Goal: Register for event/course

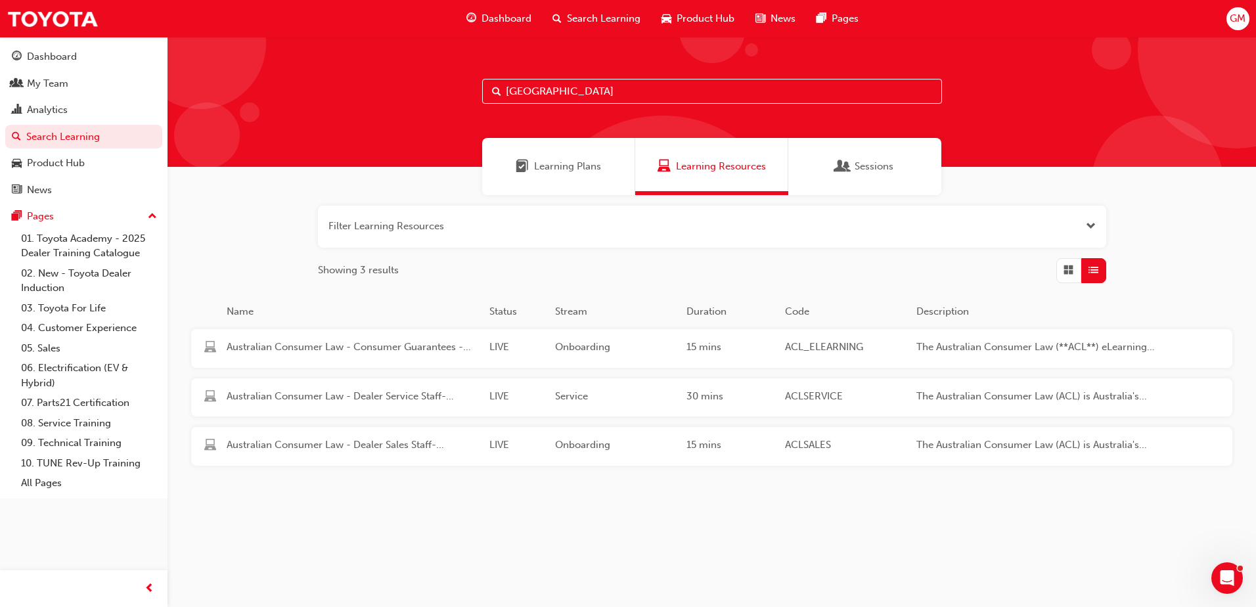
click at [863, 172] on span "Sessions" at bounding box center [874, 166] width 39 height 15
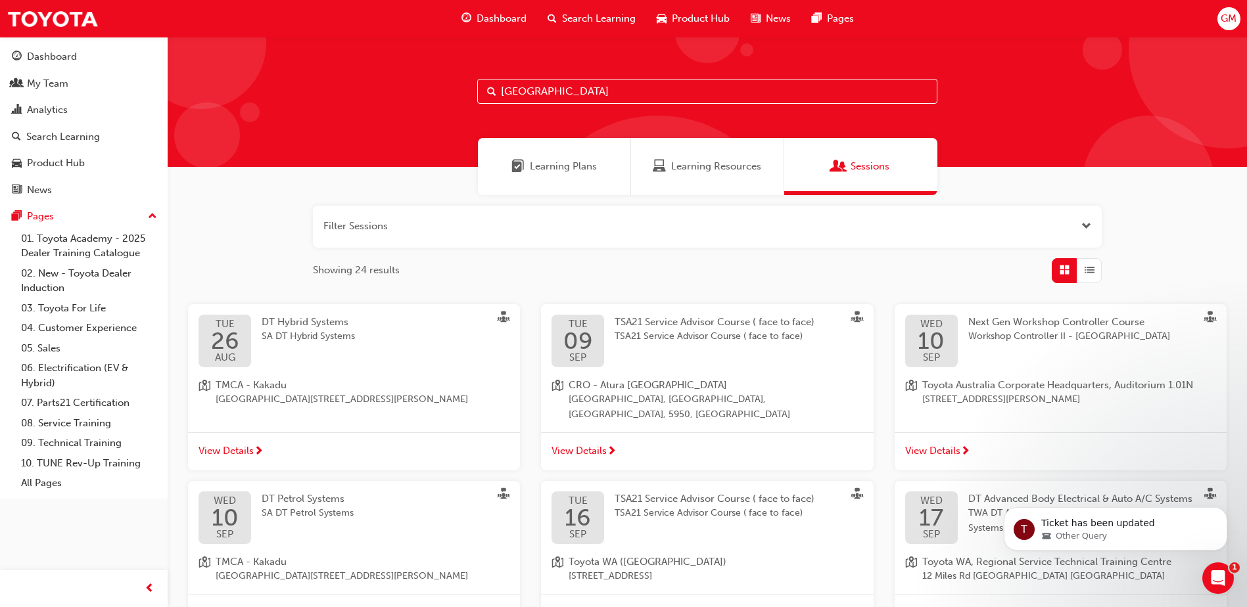
drag, startPoint x: 539, startPoint y: 91, endPoint x: 458, endPoint y: 90, distance: 81.5
click at [458, 90] on div "[GEOGRAPHIC_DATA]" at bounding box center [707, 102] width 1079 height 130
type input "a"
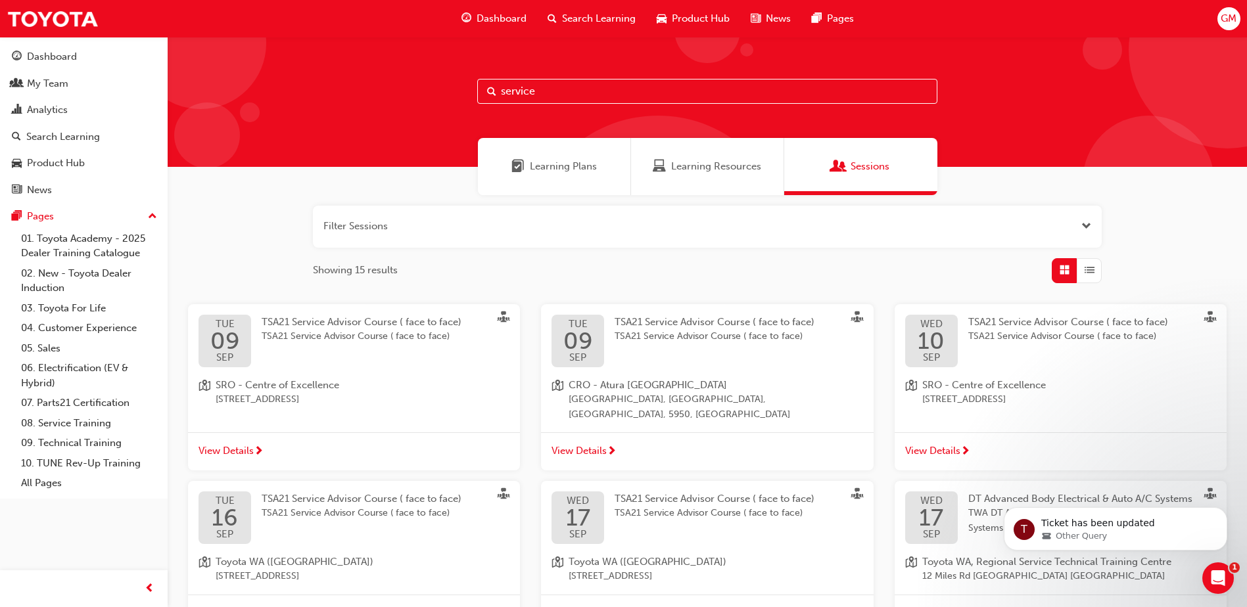
type input "service"
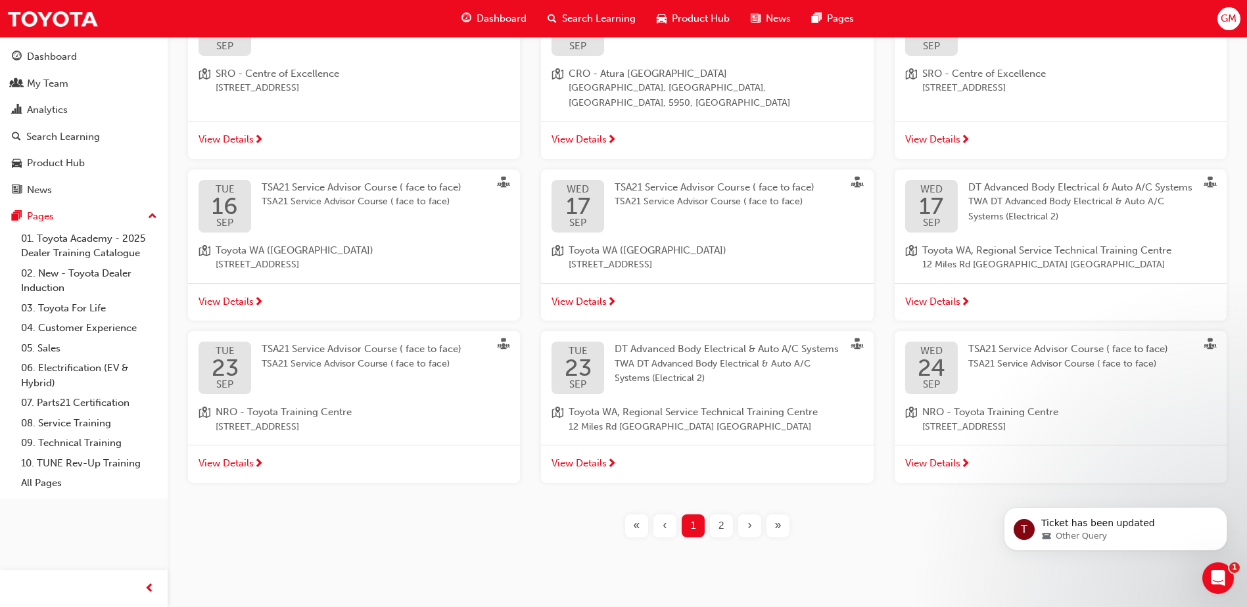
scroll to position [312, 0]
click at [331, 342] on span "TSA21 Service Advisor Course ( face to face)" at bounding box center [362, 348] width 200 height 12
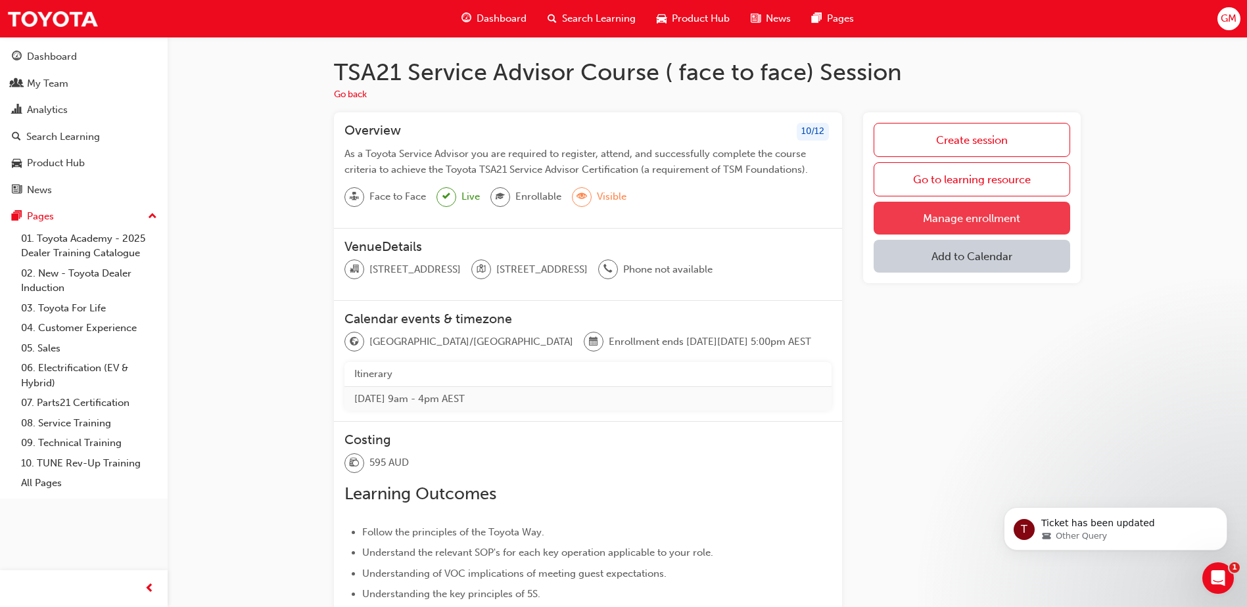
click at [946, 219] on link "Manage enrollment" at bounding box center [971, 218] width 196 height 33
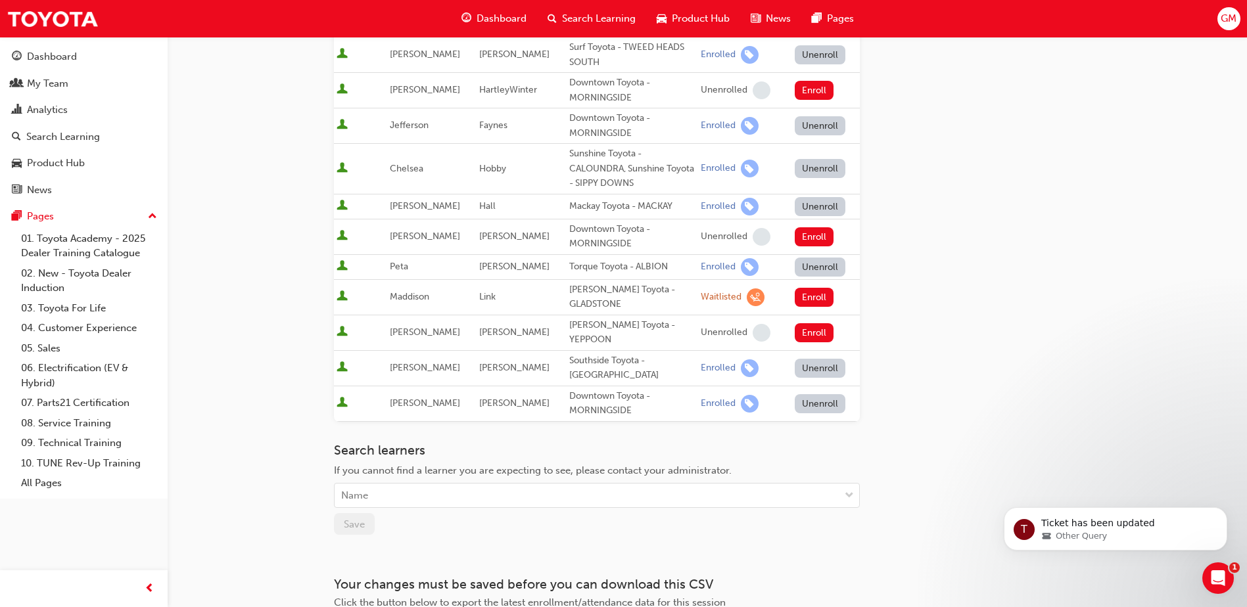
scroll to position [532, 0]
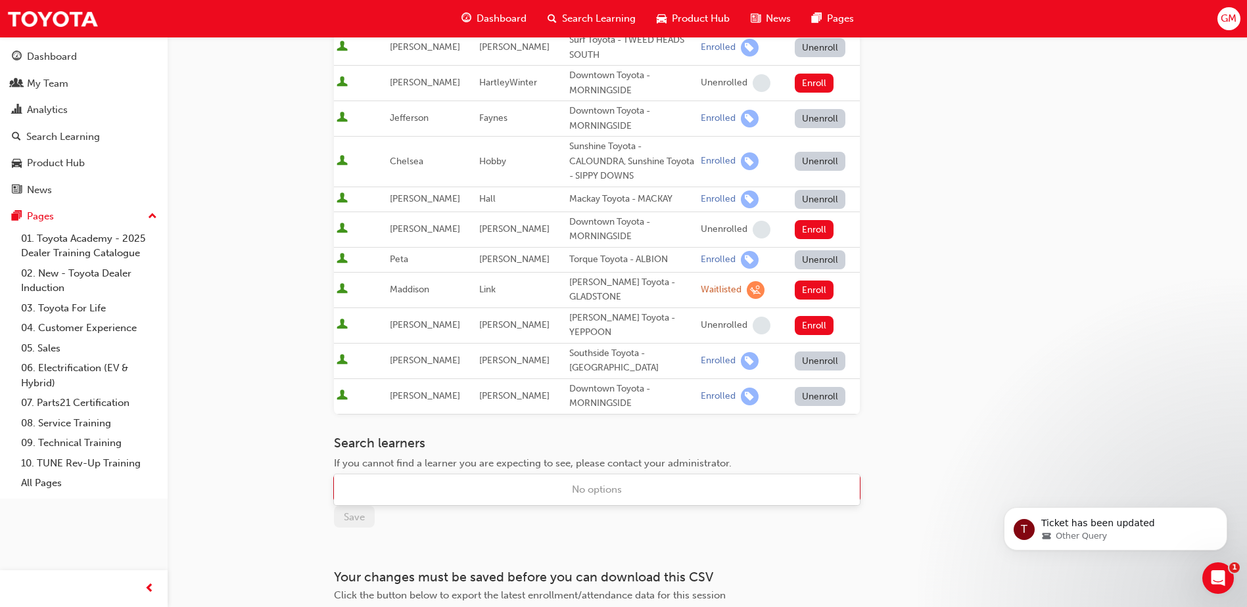
click at [436, 477] on div "Name" at bounding box center [586, 488] width 505 height 23
type input "park"
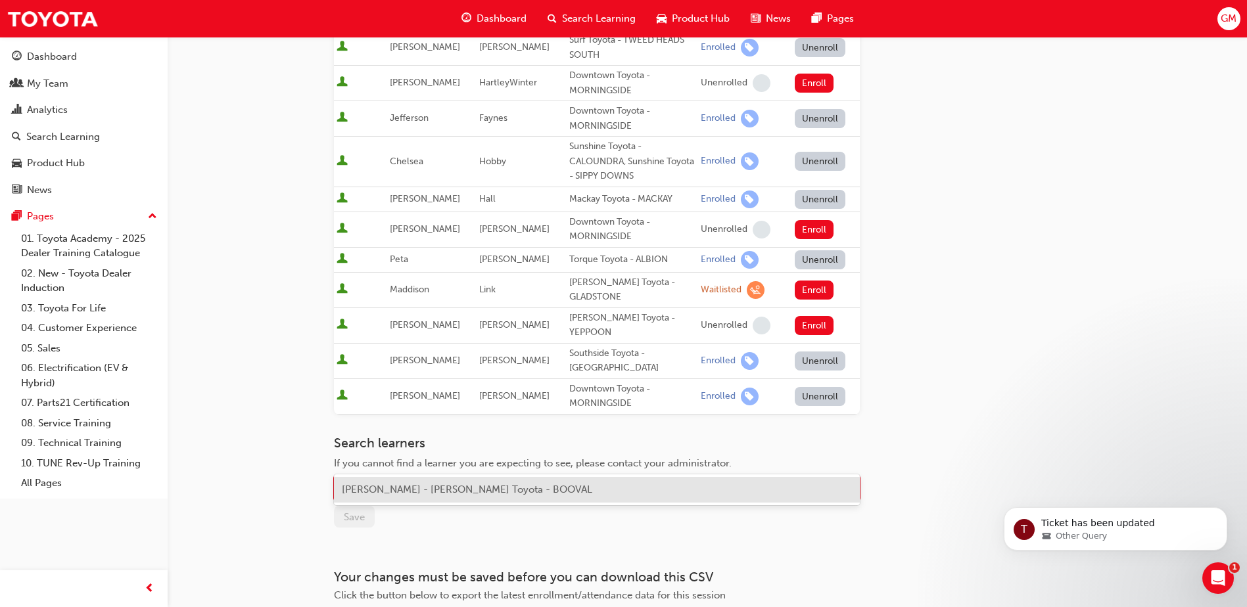
click at [430, 487] on span "[PERSON_NAME] - [PERSON_NAME] Toyota - BOOVAL" at bounding box center [467, 490] width 250 height 12
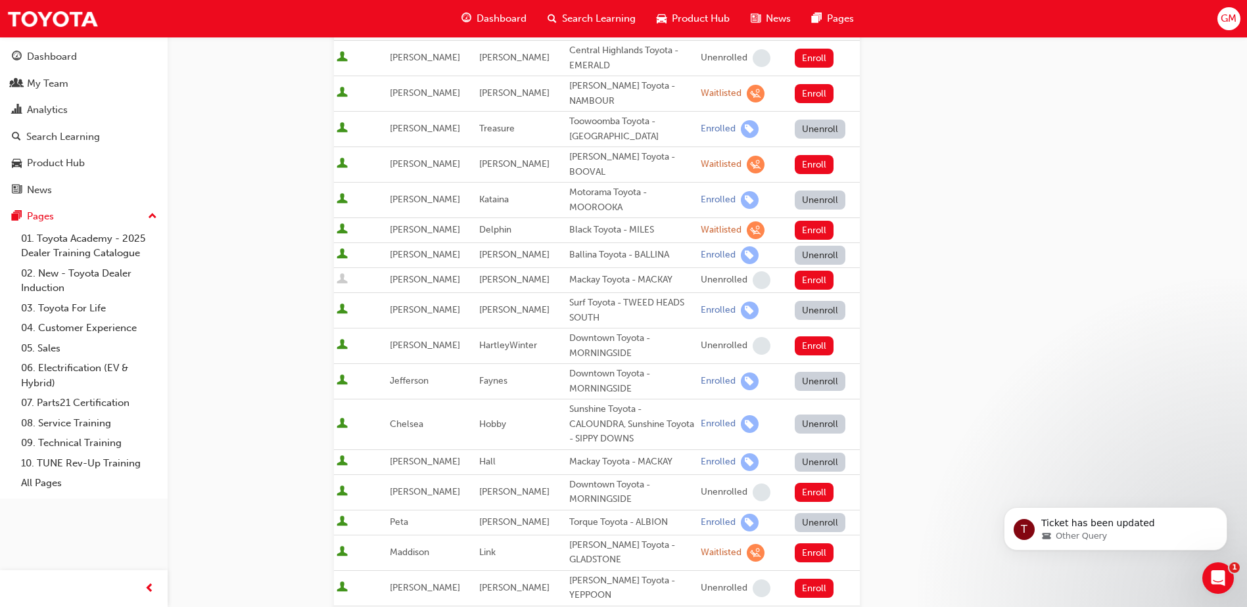
scroll to position [204, 0]
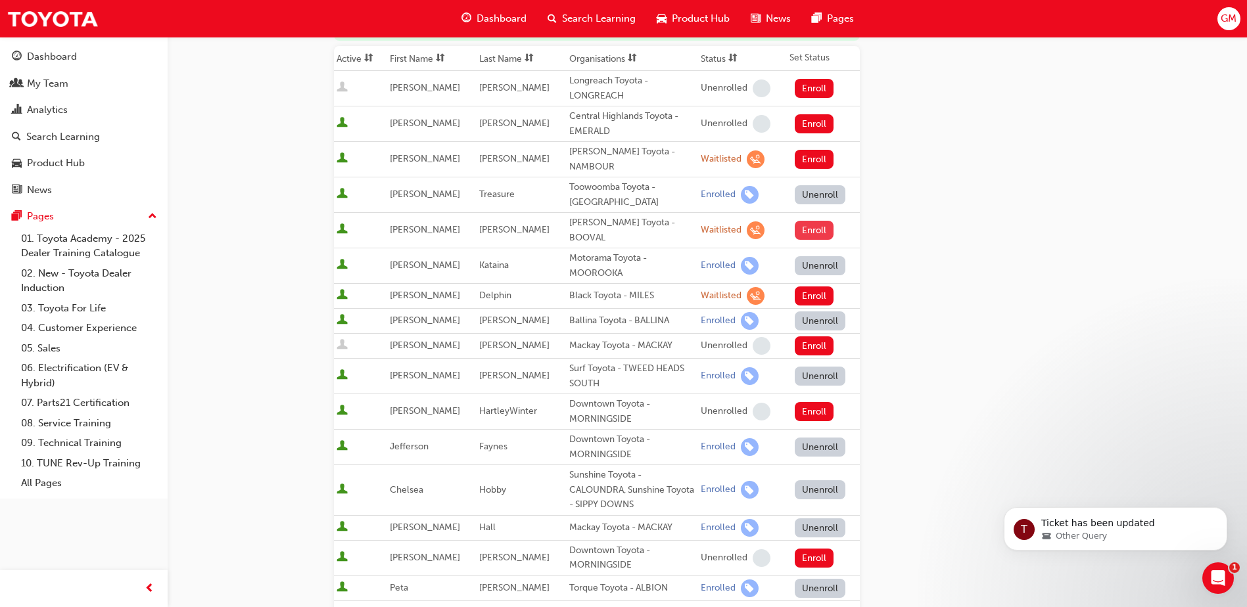
click at [802, 221] on button "Enroll" at bounding box center [813, 230] width 39 height 19
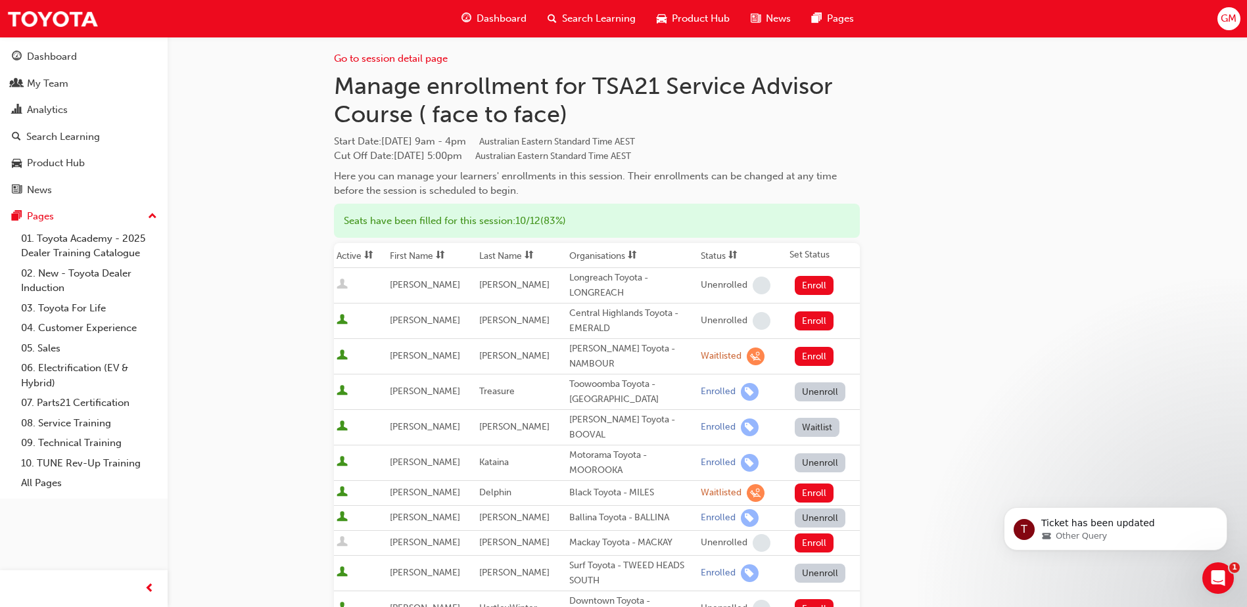
scroll to position [0, 0]
